Goal: Complete application form

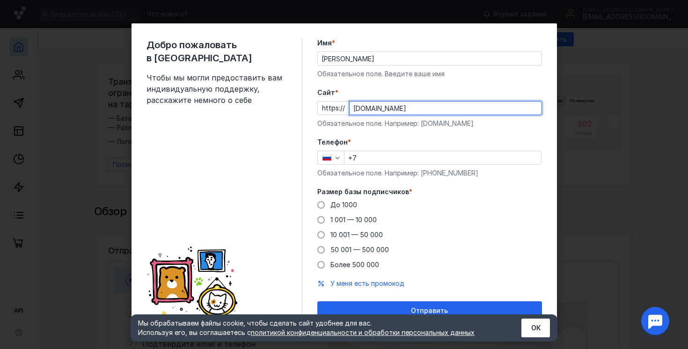
type input "[DOMAIN_NAME]"
click at [383, 150] on div "Телефон * +7 Обязательное поле. Например: [PHONE_NUMBER]" at bounding box center [429, 158] width 225 height 40
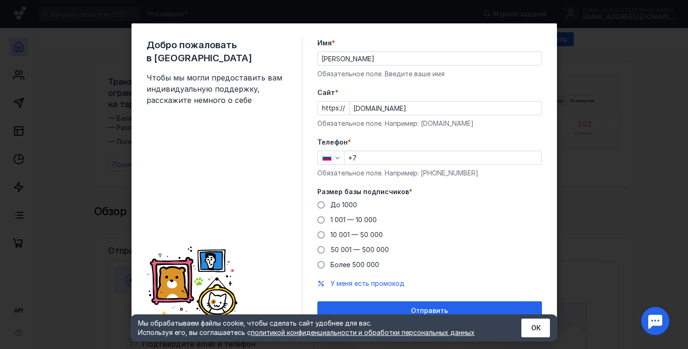
click at [380, 166] on div "Телефон * +7 Обязательное поле. Например: [PHONE_NUMBER]" at bounding box center [429, 158] width 225 height 40
click at [377, 159] on input "+7" at bounding box center [442, 157] width 196 height 13
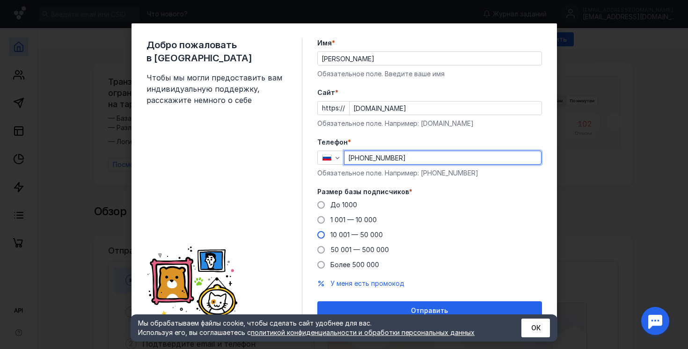
type input "[PHONE_NUMBER]"
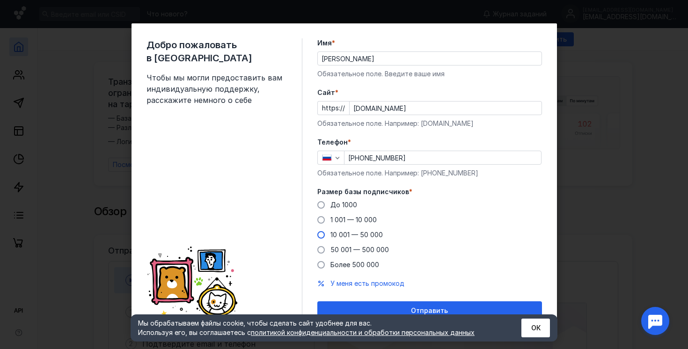
click at [355, 236] on span "10 001 — 50 000" at bounding box center [356, 235] width 52 height 8
click at [0, 0] on input "10 001 — 50 000" at bounding box center [0, 0] width 0 height 0
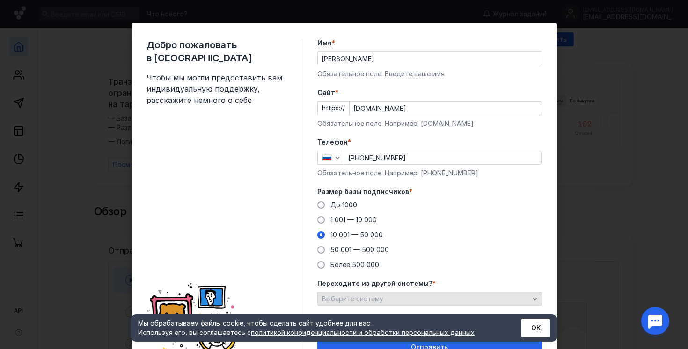
click at [387, 300] on div "Выберите систему" at bounding box center [425, 299] width 212 height 8
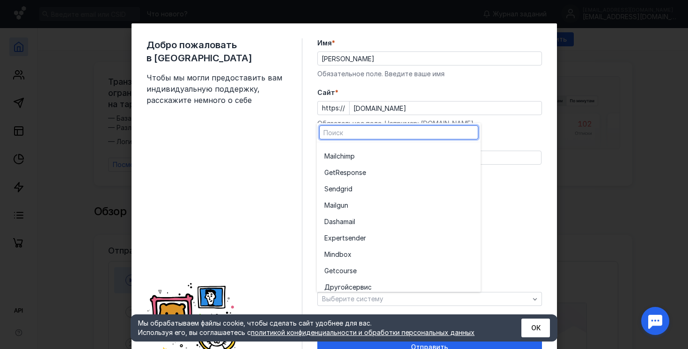
scroll to position [51, 0]
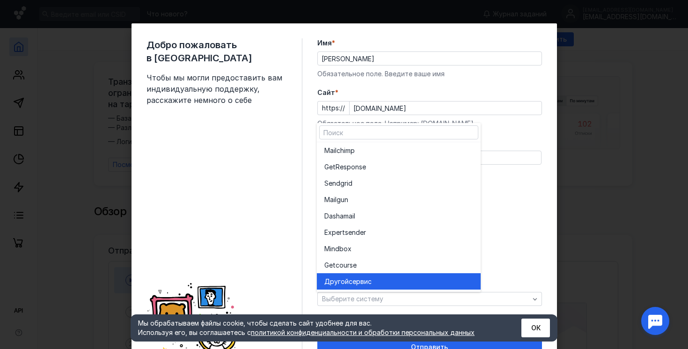
click at [335, 287] on div "Другой сервис" at bounding box center [398, 281] width 149 height 16
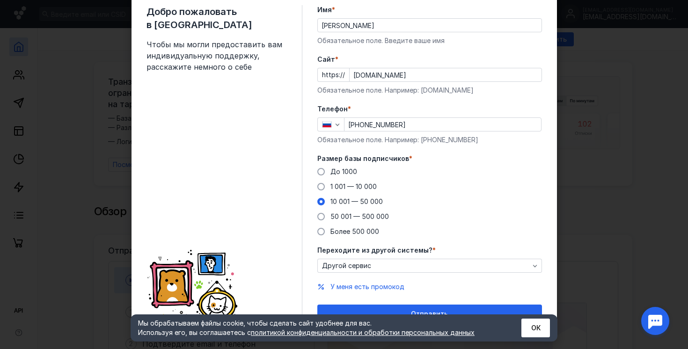
scroll to position [46, 0]
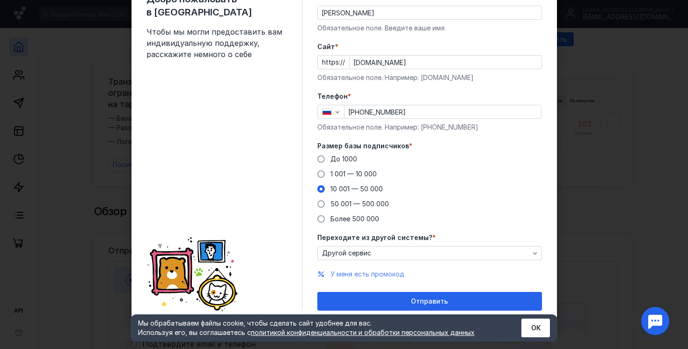
click at [339, 274] on span "У меня есть промокод" at bounding box center [367, 274] width 74 height 8
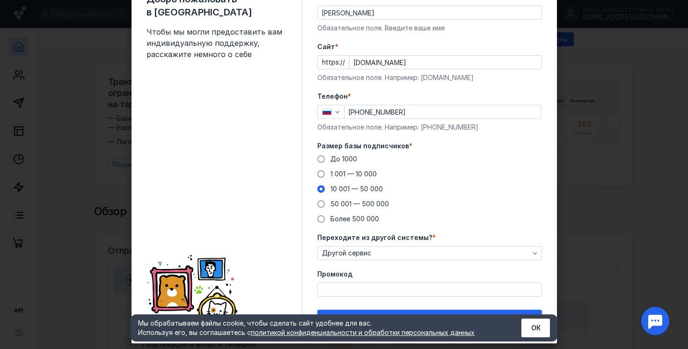
click at [330, 289] on input "Промокод" at bounding box center [430, 289] width 224 height 13
paste input "AGENT20"
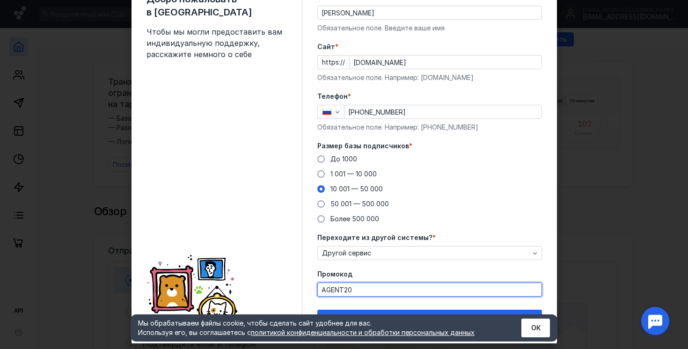
scroll to position [64, 0]
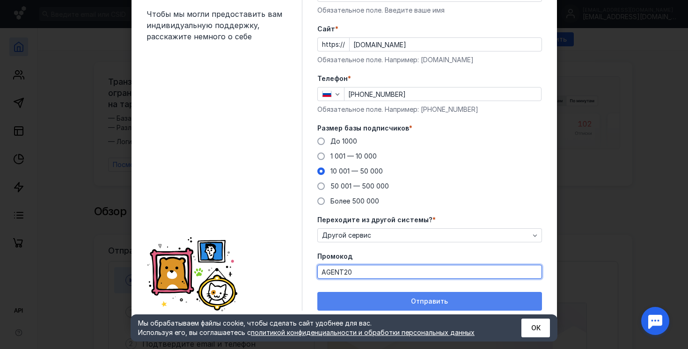
type input "AGENT20"
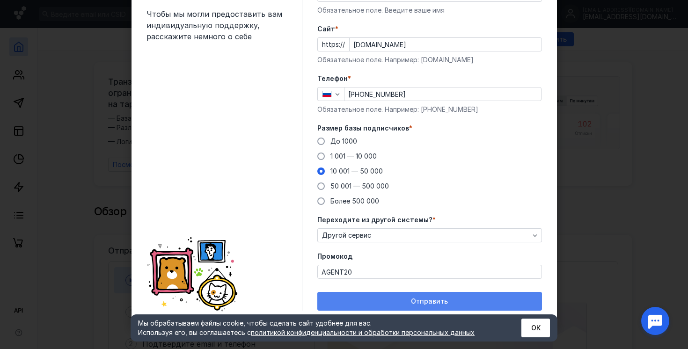
click at [415, 303] on span "Отправить" at bounding box center [429, 301] width 37 height 8
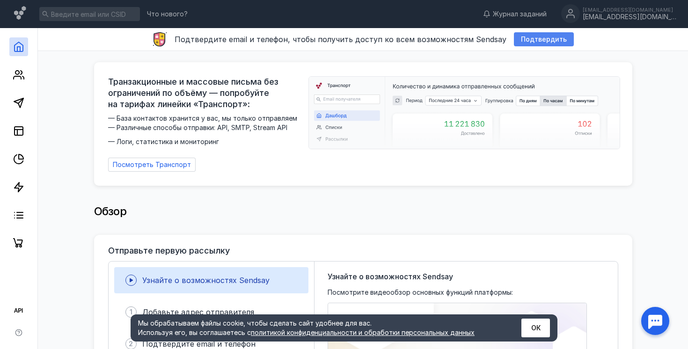
click at [538, 43] on span "Подтвердить" at bounding box center [544, 40] width 46 height 8
